Goal: Task Accomplishment & Management: Complete application form

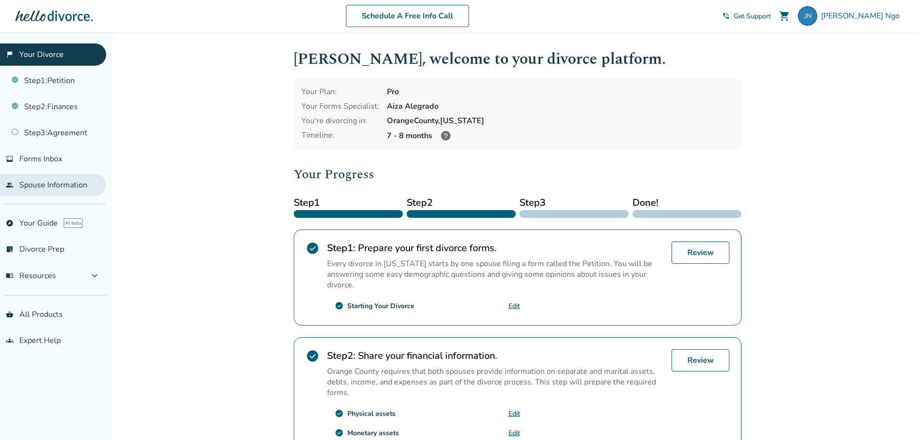
click at [28, 184] on link "people Spouse Information" at bounding box center [53, 185] width 106 height 22
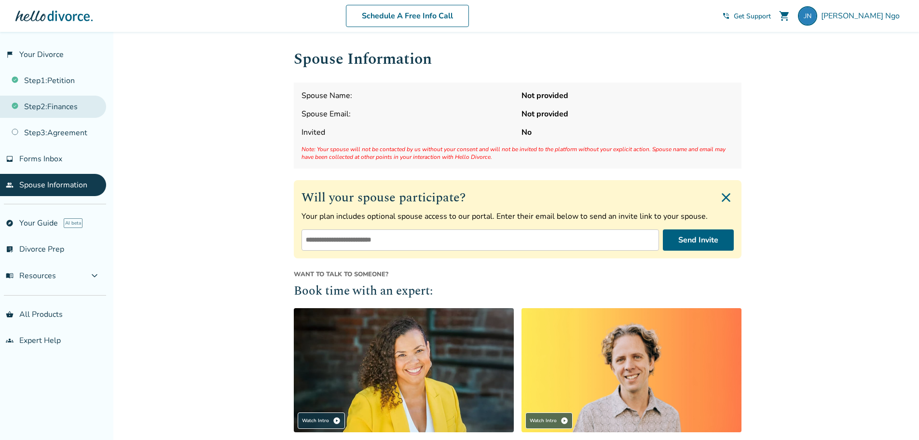
click at [72, 114] on link "Step 2 : Finances" at bounding box center [53, 107] width 106 height 22
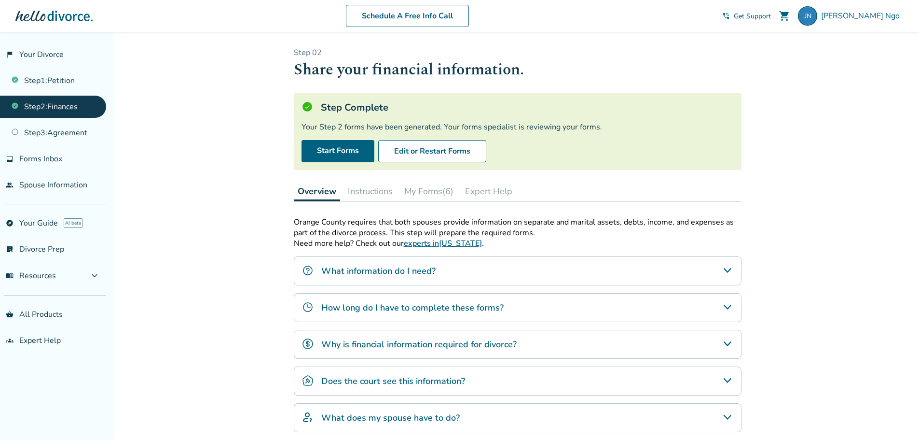
click at [429, 194] on button "My Forms (6)" at bounding box center [429, 190] width 57 height 19
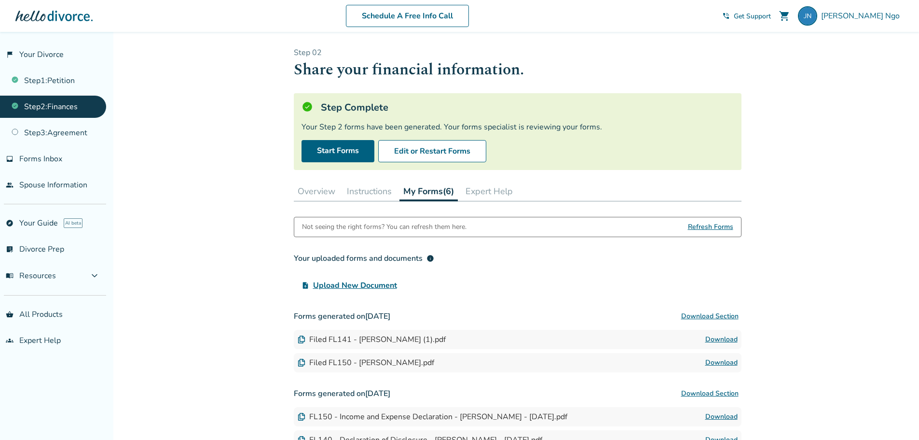
click at [374, 194] on button "Instructions" at bounding box center [369, 190] width 53 height 19
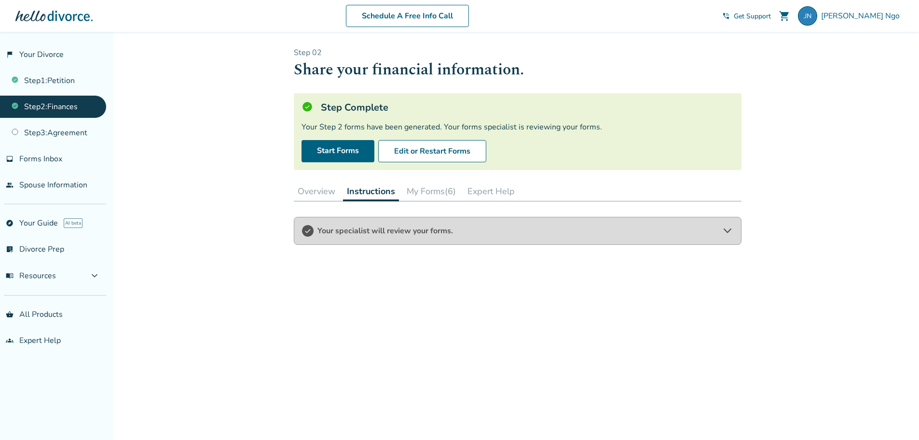
click at [491, 190] on button "Expert Help" at bounding box center [491, 190] width 55 height 19
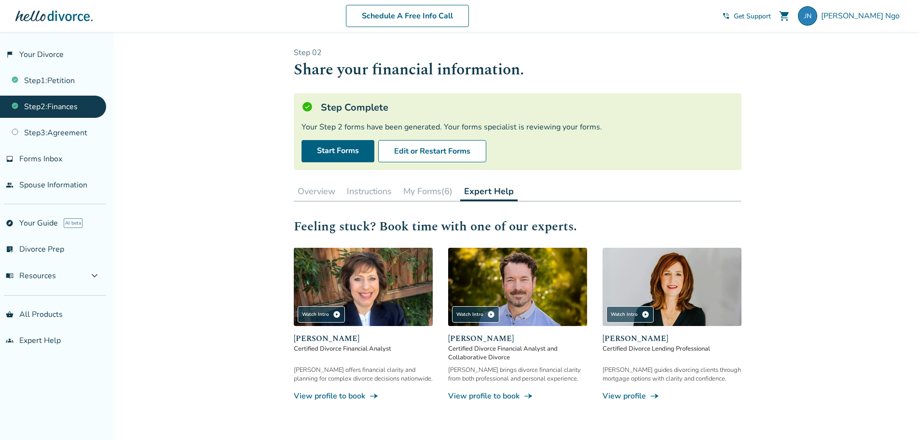
click at [318, 190] on button "Overview" at bounding box center [316, 190] width 45 height 19
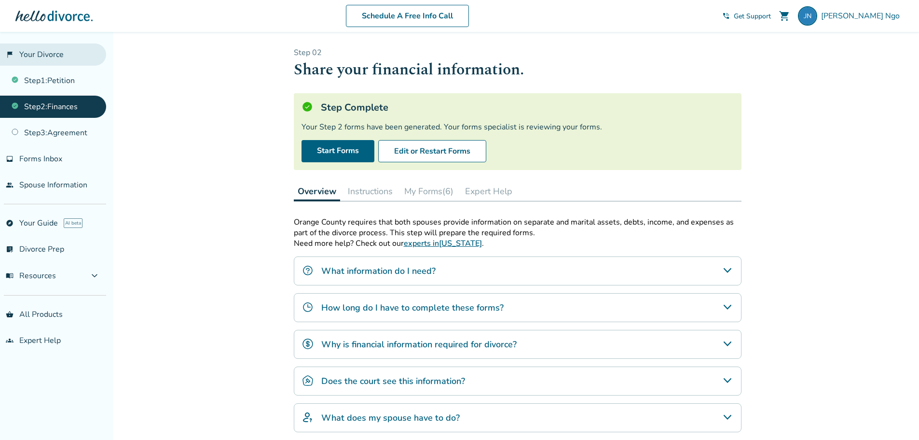
click at [54, 53] on link "flag_2 Your Divorce" at bounding box center [53, 54] width 106 height 22
